Goal: Obtain resource: Obtain resource

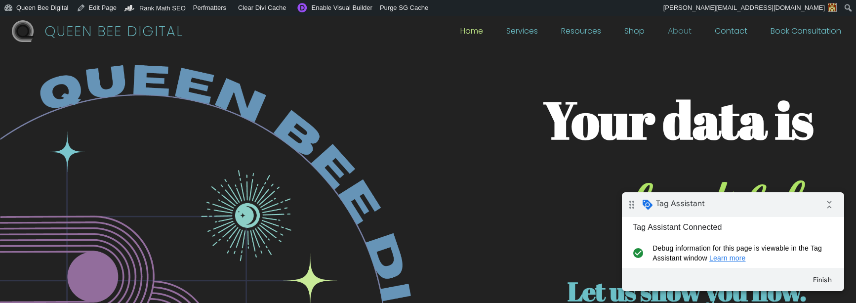
click at [684, 31] on link "About" at bounding box center [680, 33] width 24 height 11
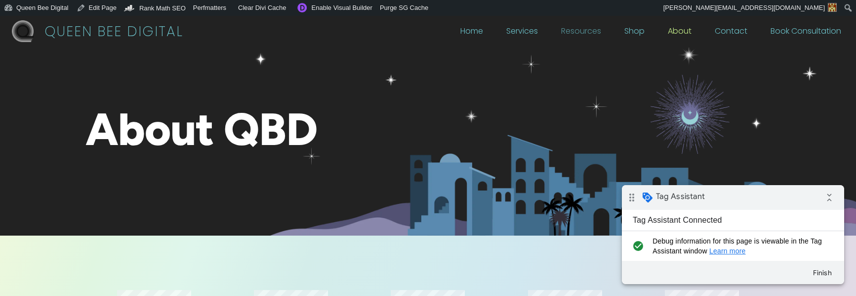
click at [594, 31] on link "Resources" at bounding box center [581, 33] width 40 height 11
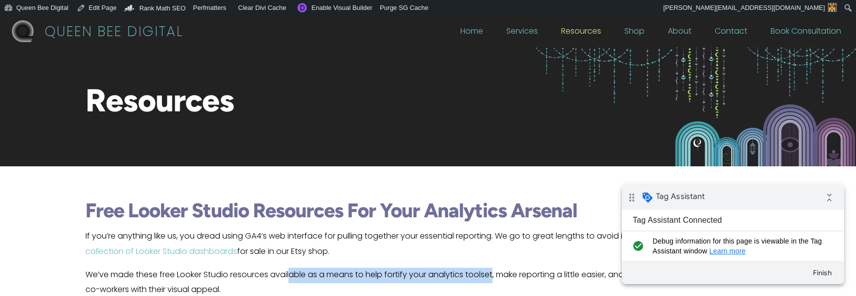
drag, startPoint x: 293, startPoint y: 270, endPoint x: 497, endPoint y: 270, distance: 204.1
click at [497, 270] on p "We’ve made these free Looker Studio resources available as a means to help fort…" at bounding box center [428, 286] width 685 height 38
copy p "able as a means to help fortify your analytics toolset"
click at [530, 28] on link "Services" at bounding box center [523, 33] width 32 height 11
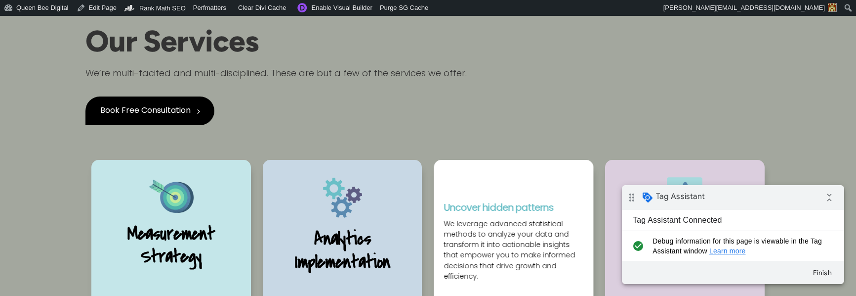
scroll to position [256, 0]
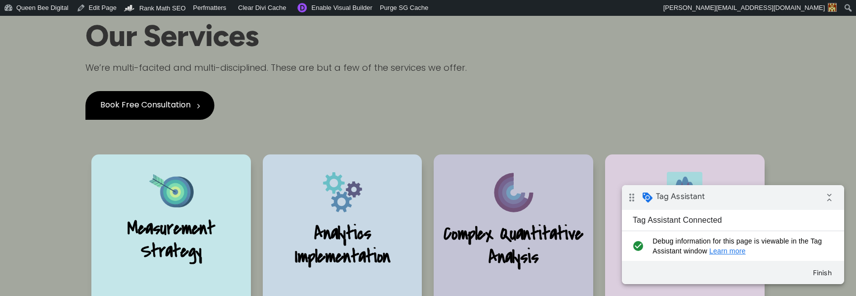
click at [482, 132] on div "5 Book Free Consultation" at bounding box center [428, 106] width 685 height 61
click at [830, 198] on icon "collapse_all" at bounding box center [830, 197] width 20 height 20
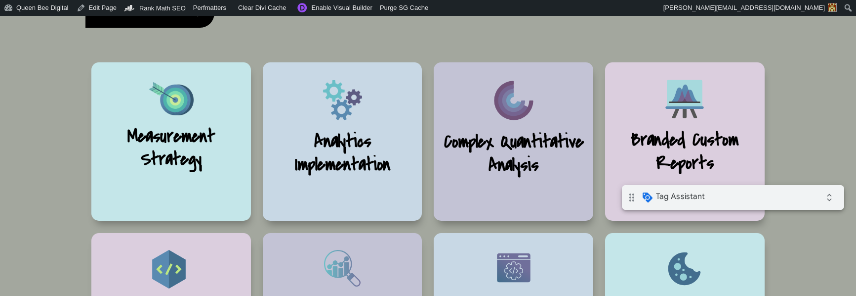
scroll to position [349, 0]
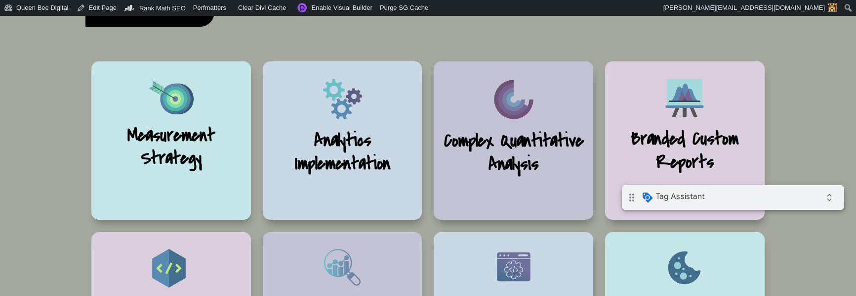
click at [678, 33] on div "5 Book Free Consultation" at bounding box center [428, 13] width 685 height 61
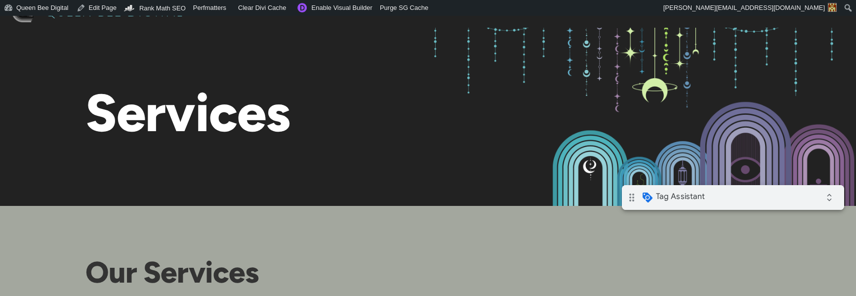
scroll to position [0, 0]
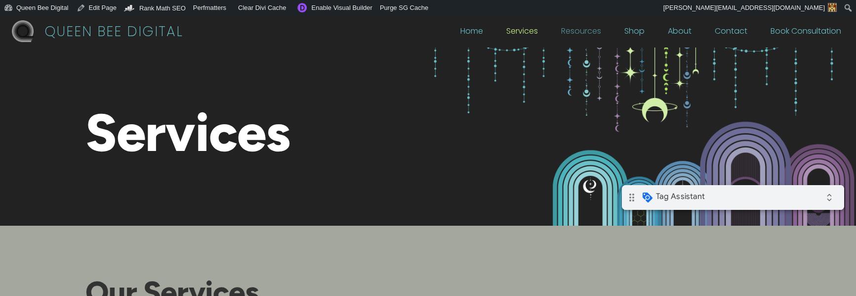
click at [596, 32] on link "Resources" at bounding box center [581, 33] width 40 height 11
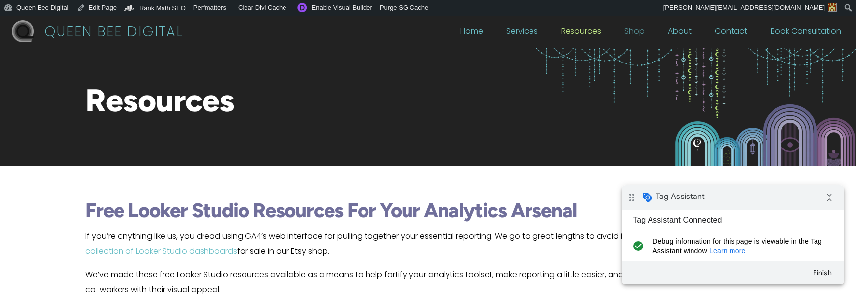
click at [642, 31] on link "Shop" at bounding box center [635, 33] width 20 height 11
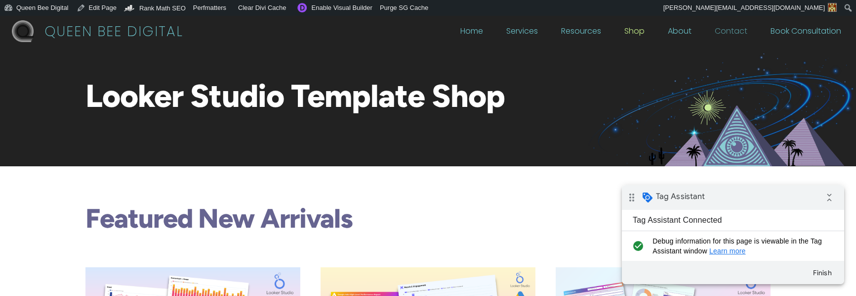
click at [735, 30] on link "Contact" at bounding box center [731, 33] width 33 height 11
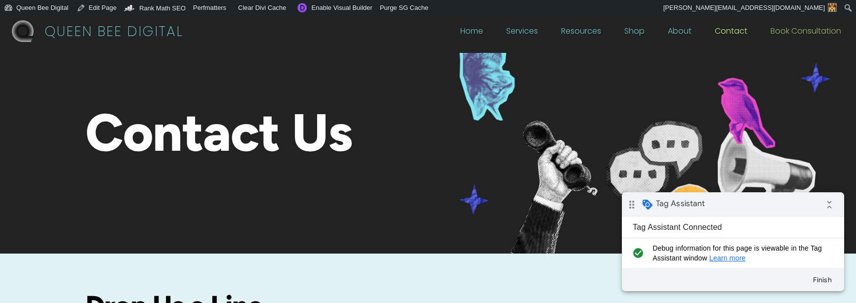
click at [787, 32] on link "Book Consultation" at bounding box center [806, 33] width 71 height 11
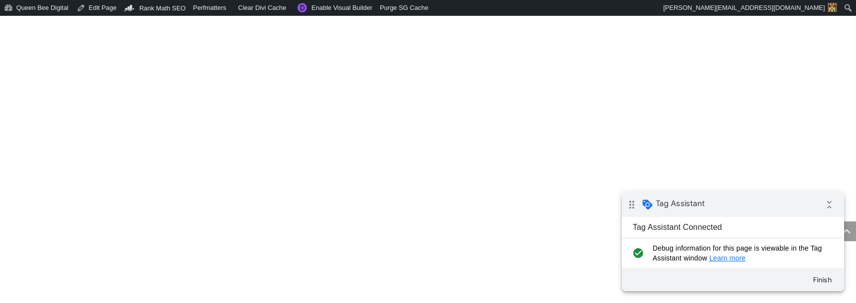
scroll to position [895, 0]
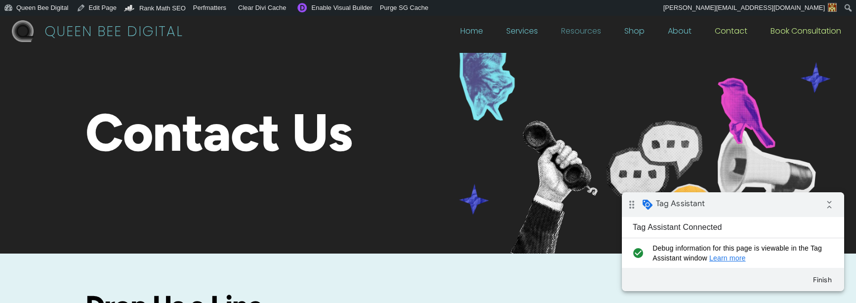
click at [596, 31] on link "Resources" at bounding box center [581, 33] width 40 height 11
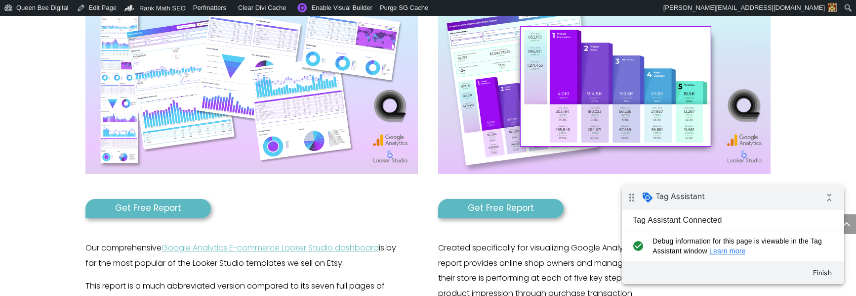
click at [157, 208] on link "Get Free Report" at bounding box center [149, 208] width 126 height 19
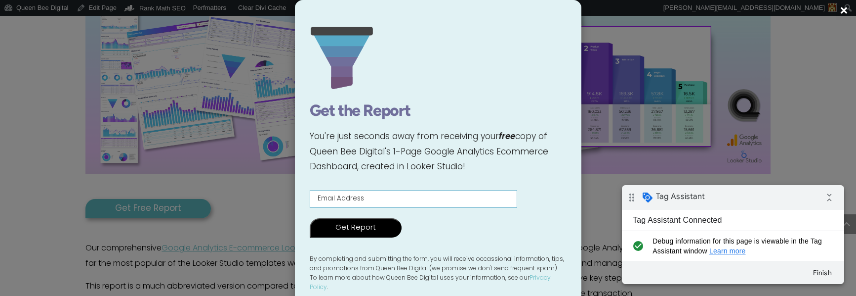
click at [362, 202] on input "Contact form" at bounding box center [414, 199] width 208 height 18
